Goal: Download file/media

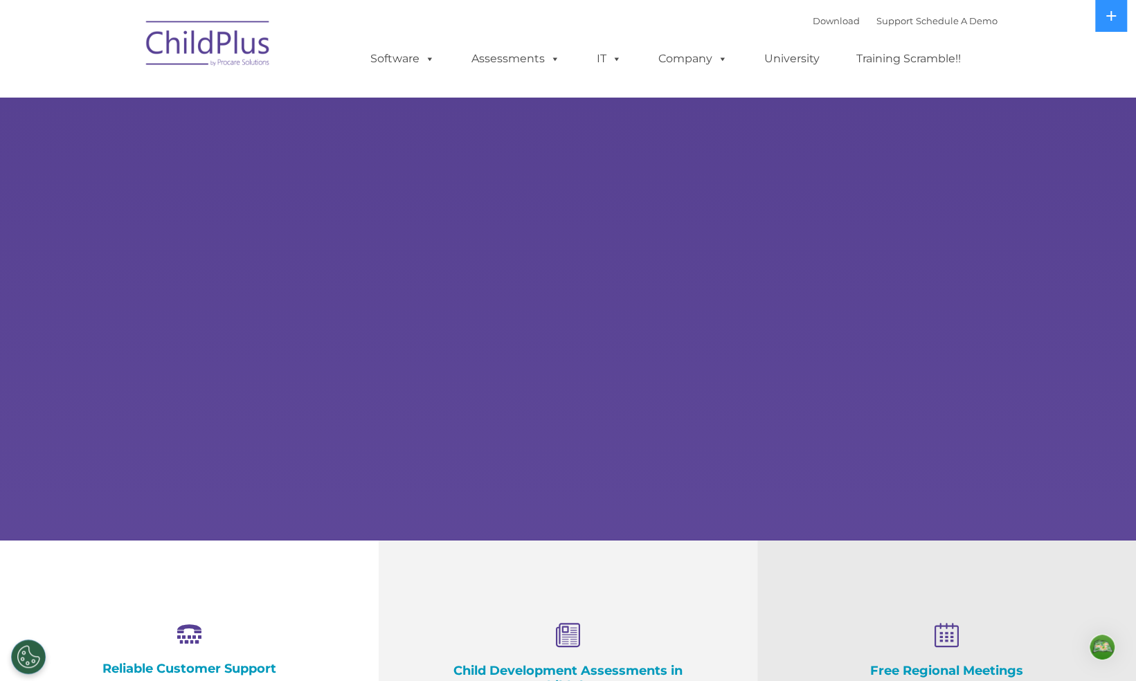
select select "MEDIUM"
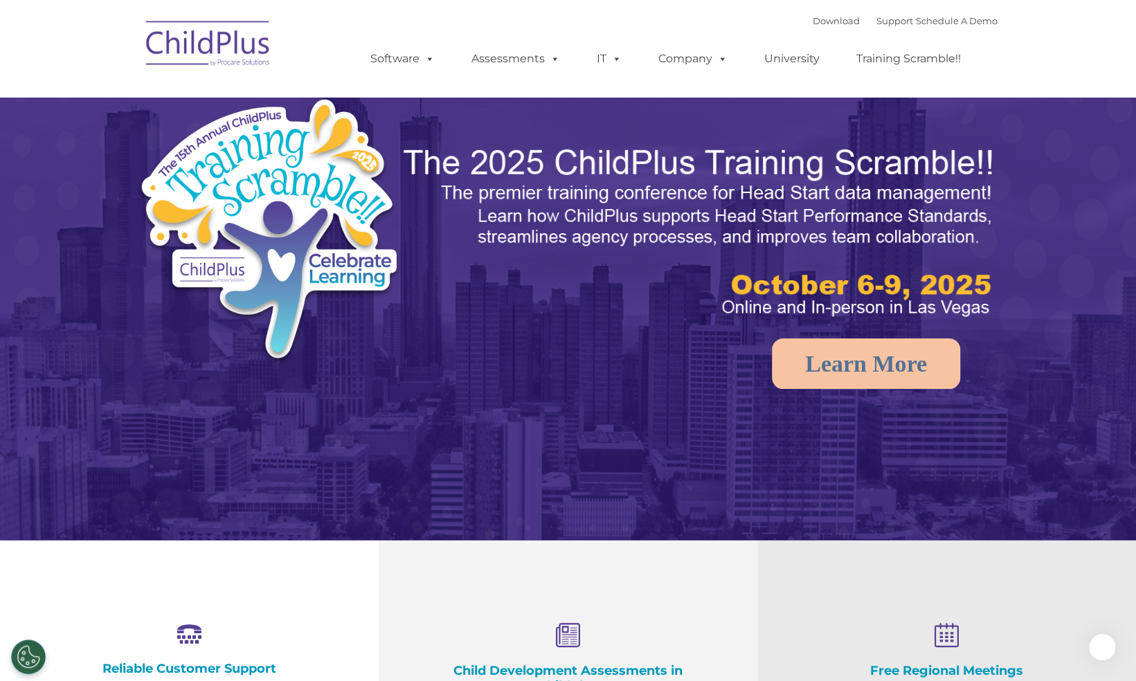
select select "MEDIUM"
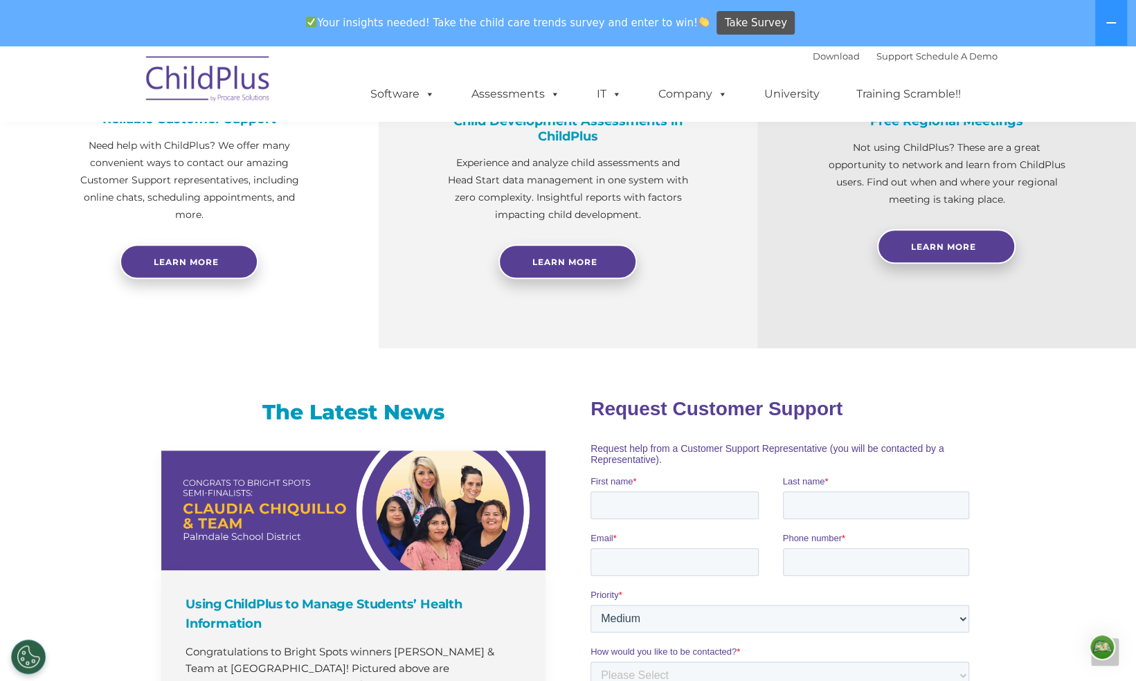
scroll to position [1191, 0]
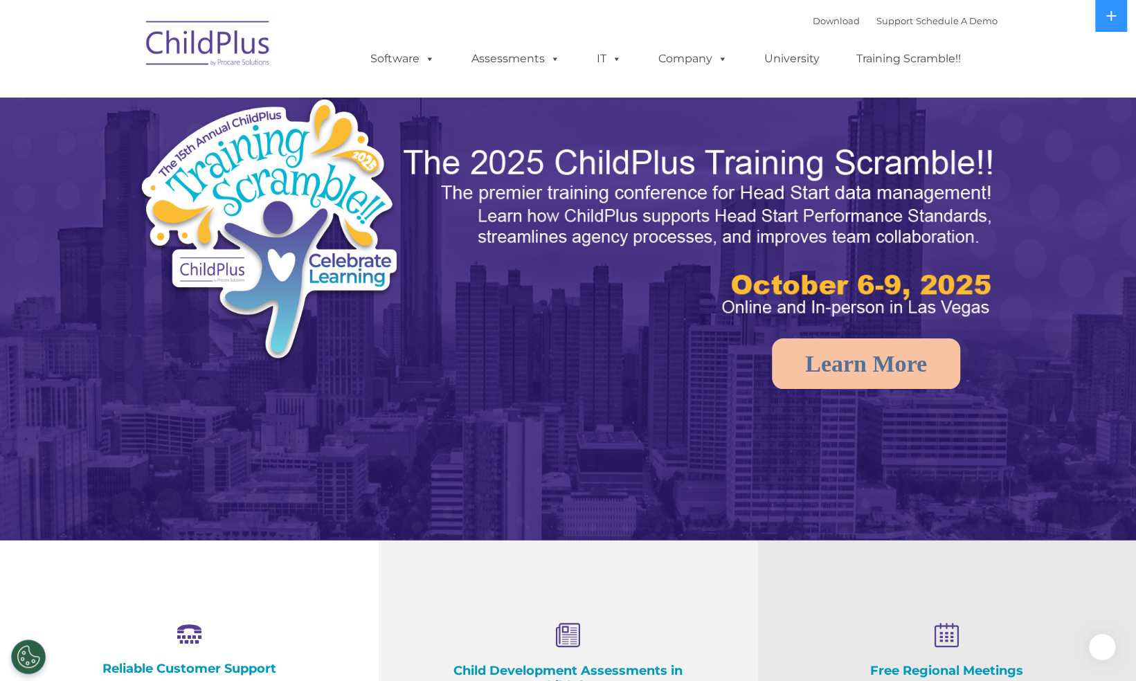
select select "MEDIUM"
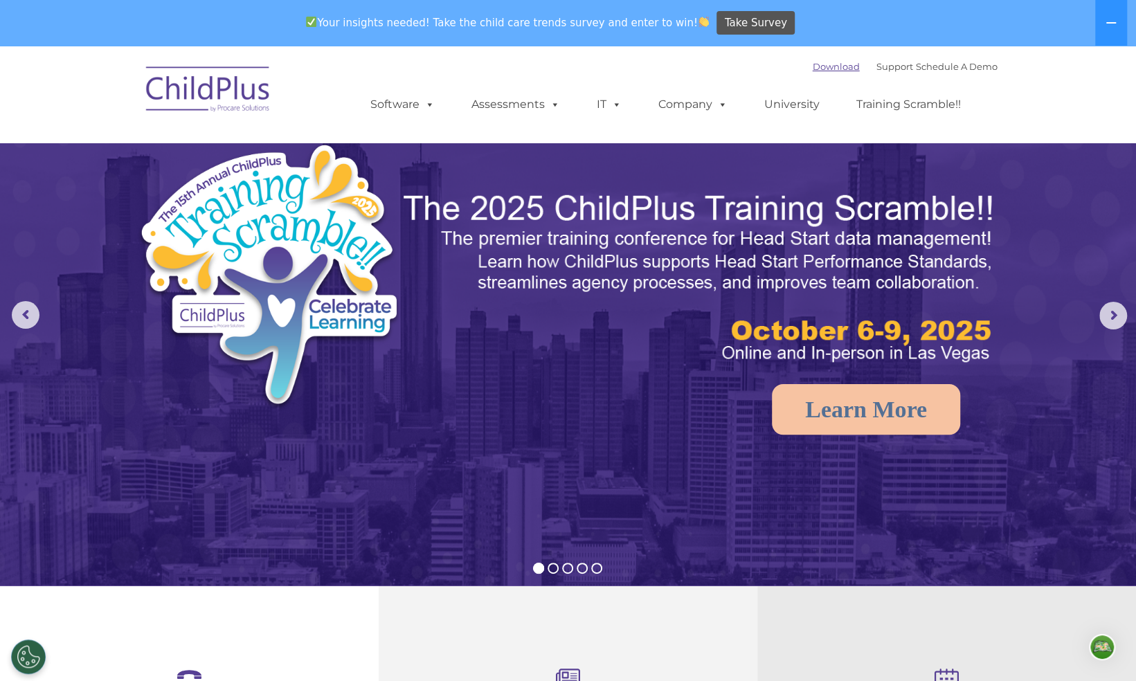
click at [814, 64] on link "Download" at bounding box center [836, 66] width 47 height 11
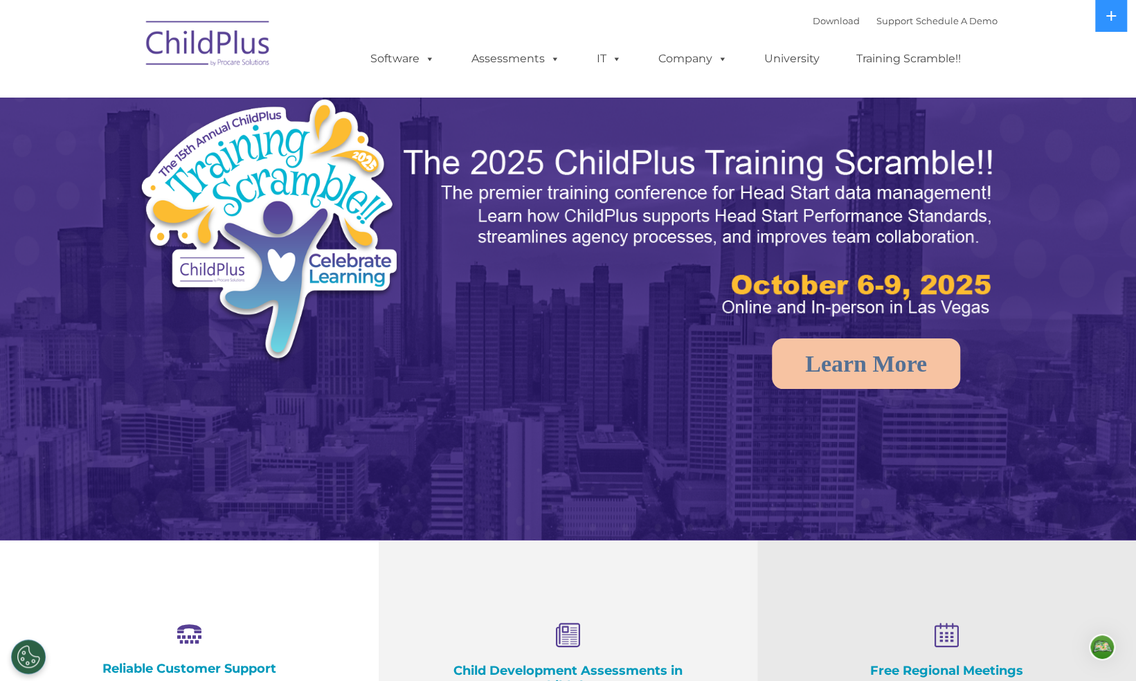
select select "MEDIUM"
